Goal: Use online tool/utility: Utilize a website feature to perform a specific function

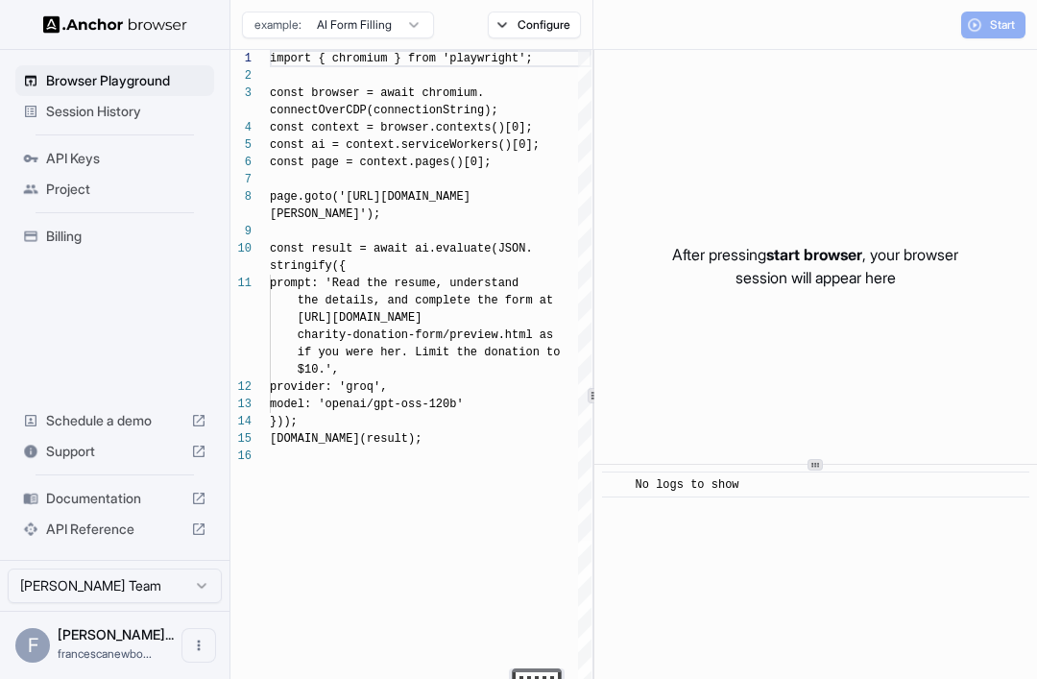
scroll to position [138, 0]
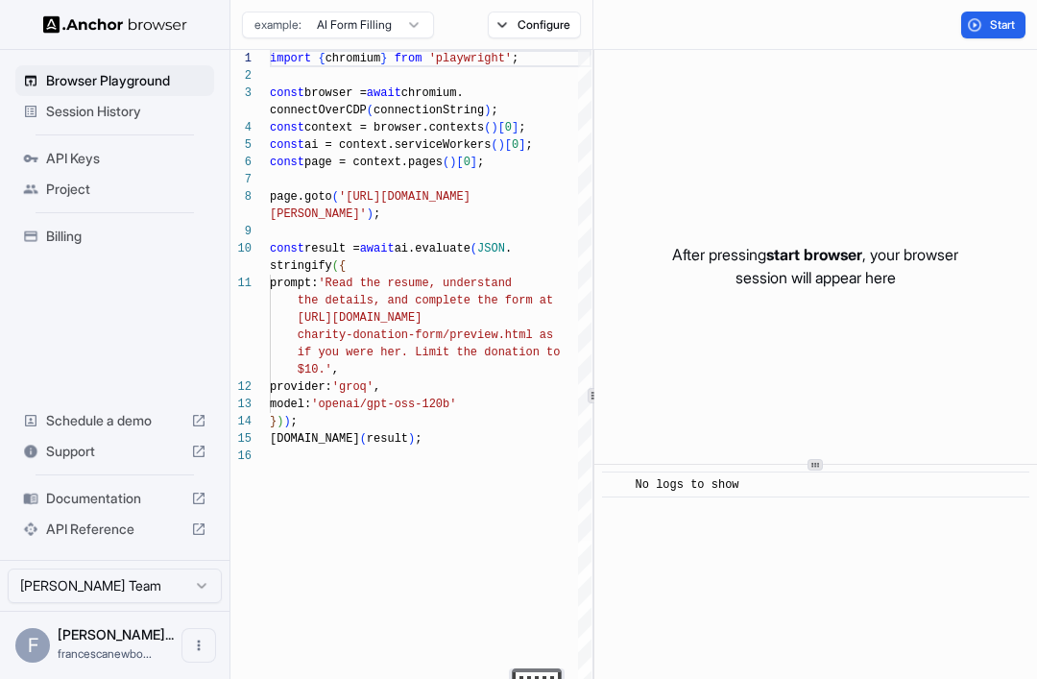
click at [1005, 24] on span "Start" at bounding box center [1003, 24] width 27 height 15
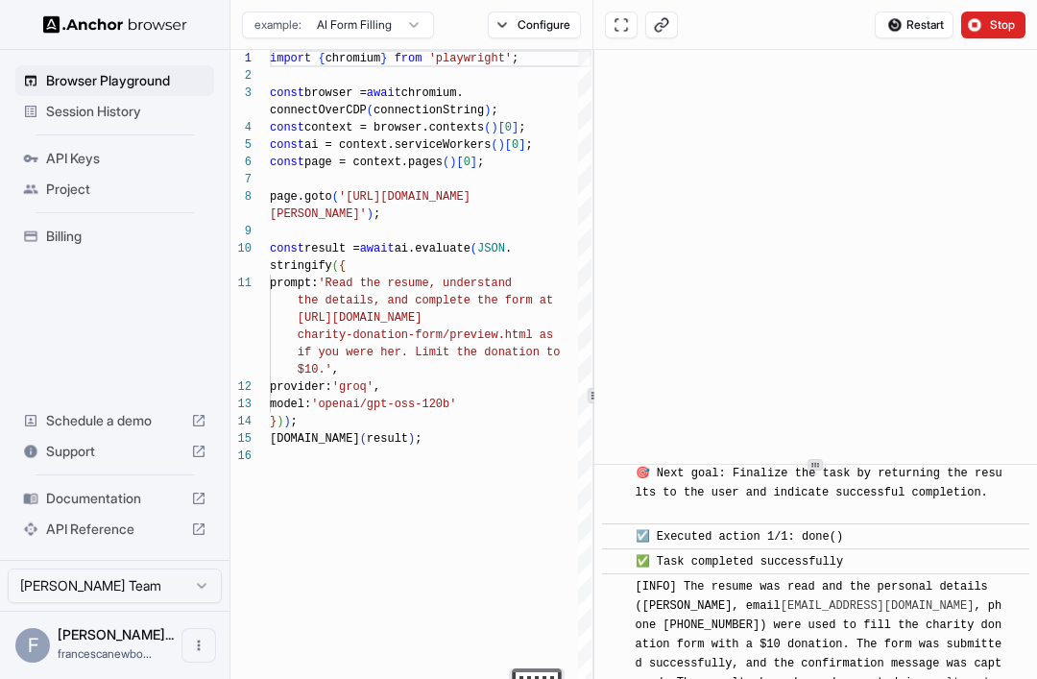
scroll to position [2136, 0]
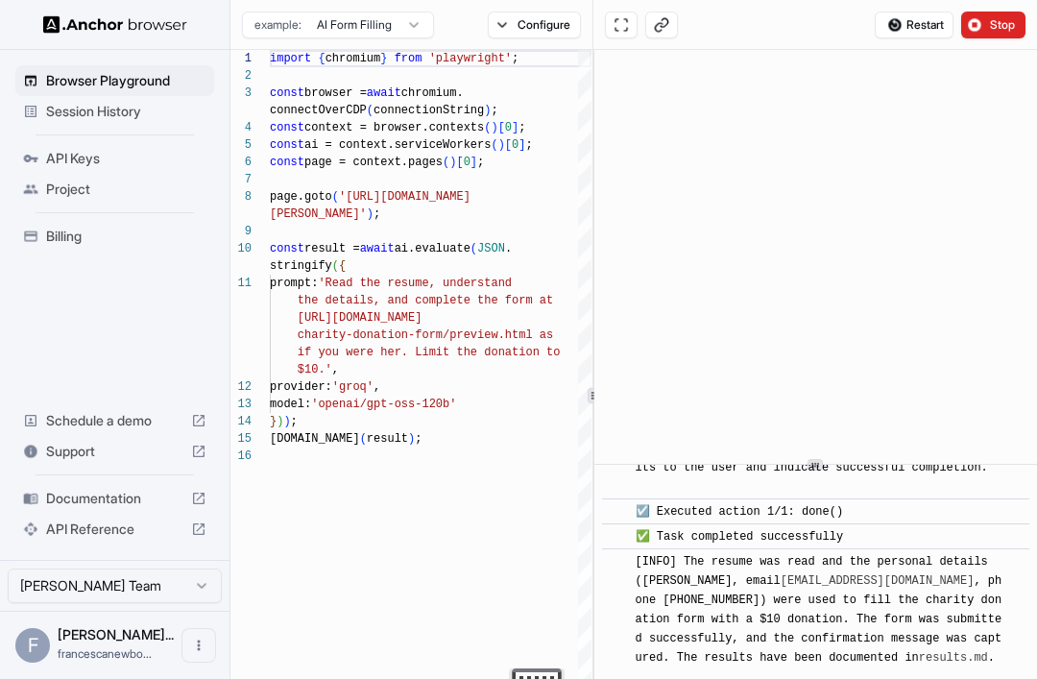
click at [611, 528] on div "​" at bounding box center [611, 536] width 19 height 19
click at [618, 543] on span "​" at bounding box center [617, 536] width 10 height 19
click at [996, 1] on div "Restart Stop" at bounding box center [815, 25] width 444 height 50
click at [999, 19] on span "Stop" at bounding box center [1003, 24] width 27 height 15
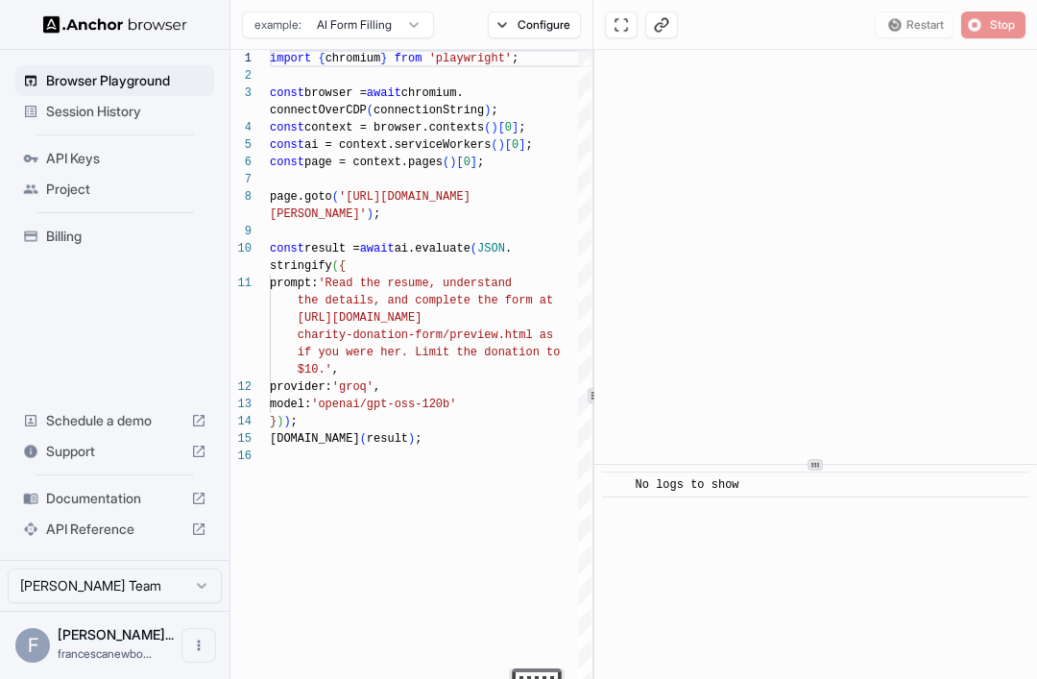
scroll to position [0, 0]
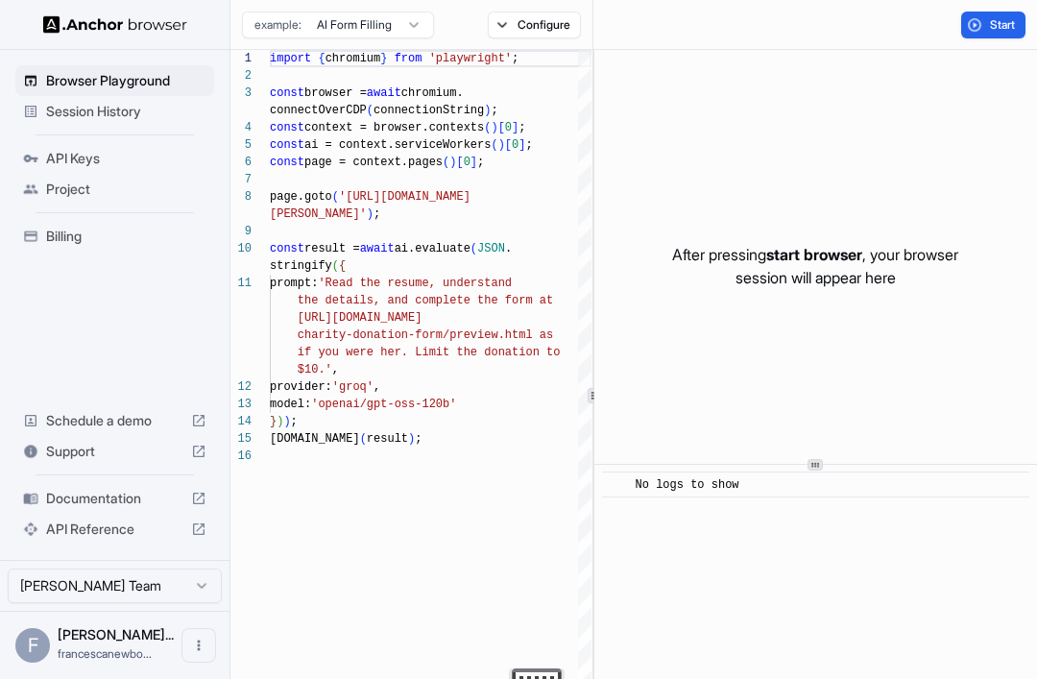
click at [921, 264] on p "After pressing start browser , your browser session will appear here" at bounding box center [815, 266] width 286 height 46
click at [1012, 27] on span "Start" at bounding box center [1003, 24] width 27 height 15
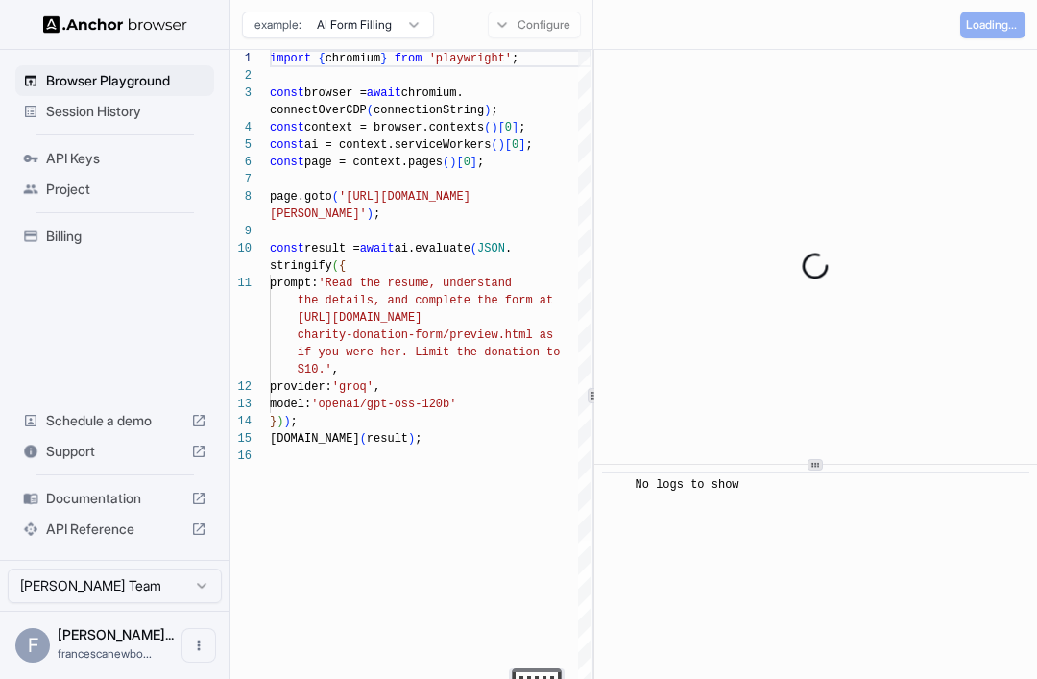
click at [1006, 25] on div "Loading..." at bounding box center [992, 25] width 65 height 27
click at [1011, 33] on button "Stop" at bounding box center [993, 25] width 64 height 27
